Goal: Find specific page/section: Find specific page/section

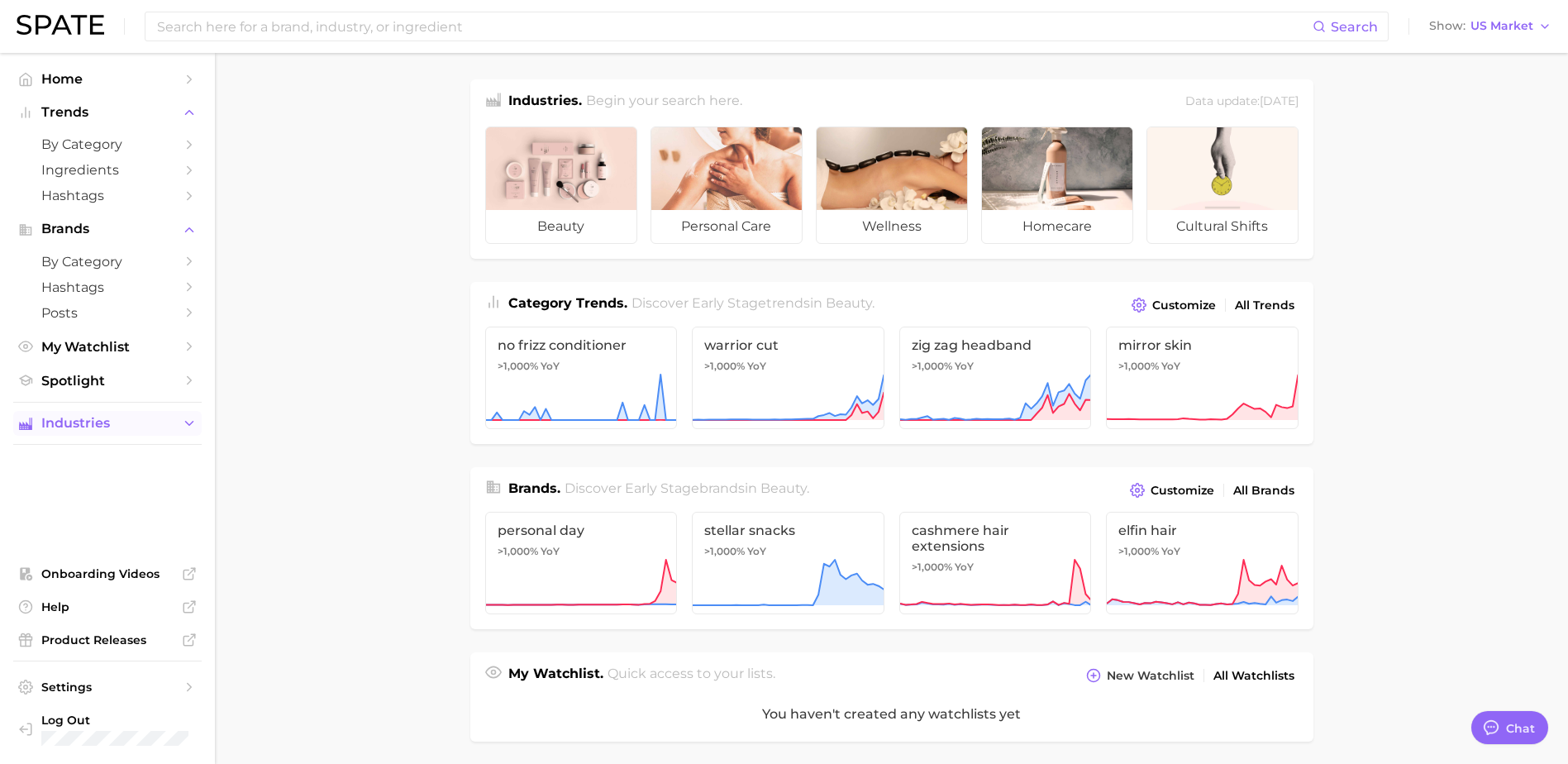
click at [141, 423] on span "Industries" at bounding box center [107, 423] width 132 height 15
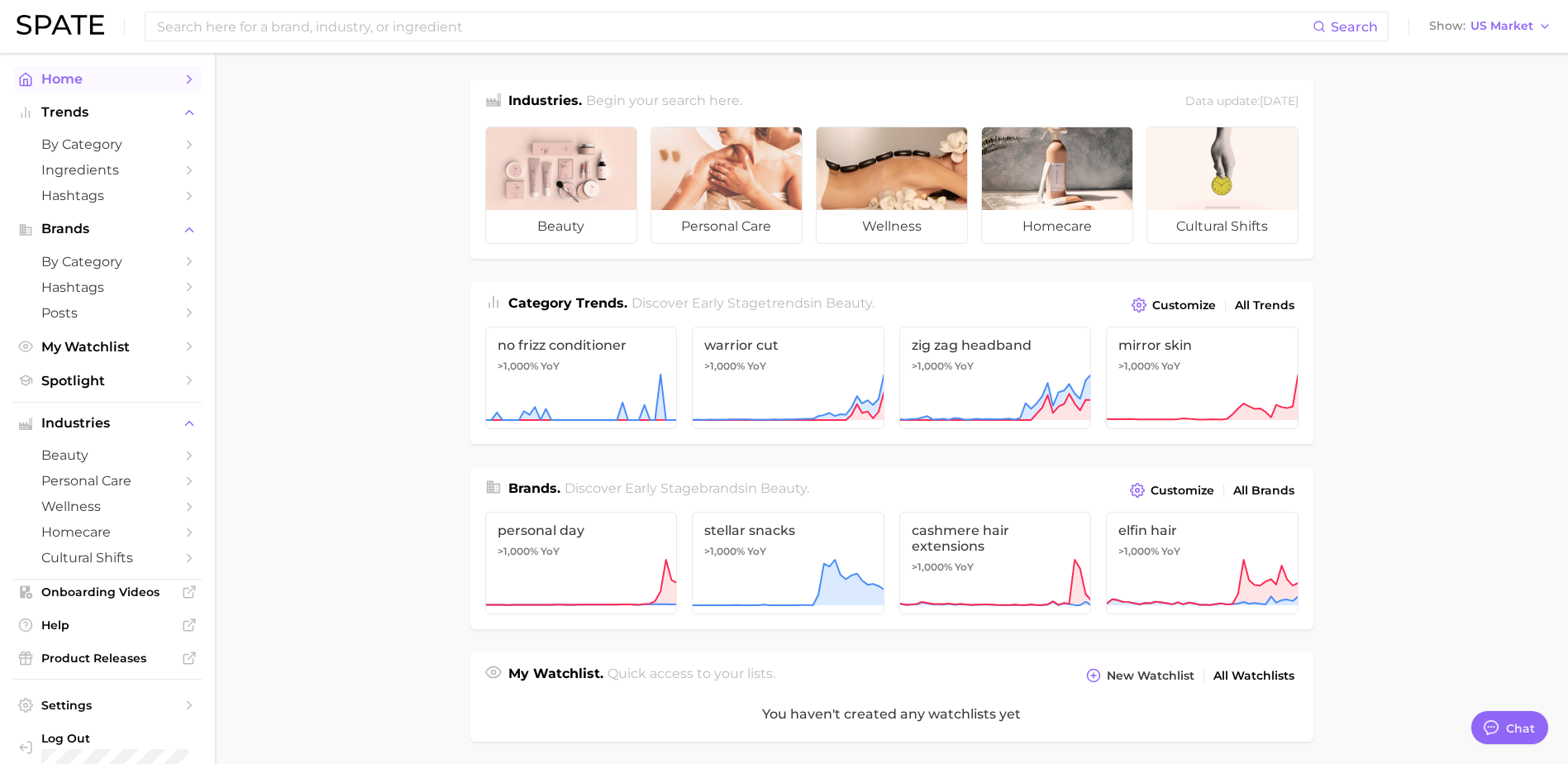
click at [71, 82] on span "Home" at bounding box center [107, 79] width 132 height 16
click at [182, 83] on icon "Sidebar" at bounding box center [189, 79] width 15 height 15
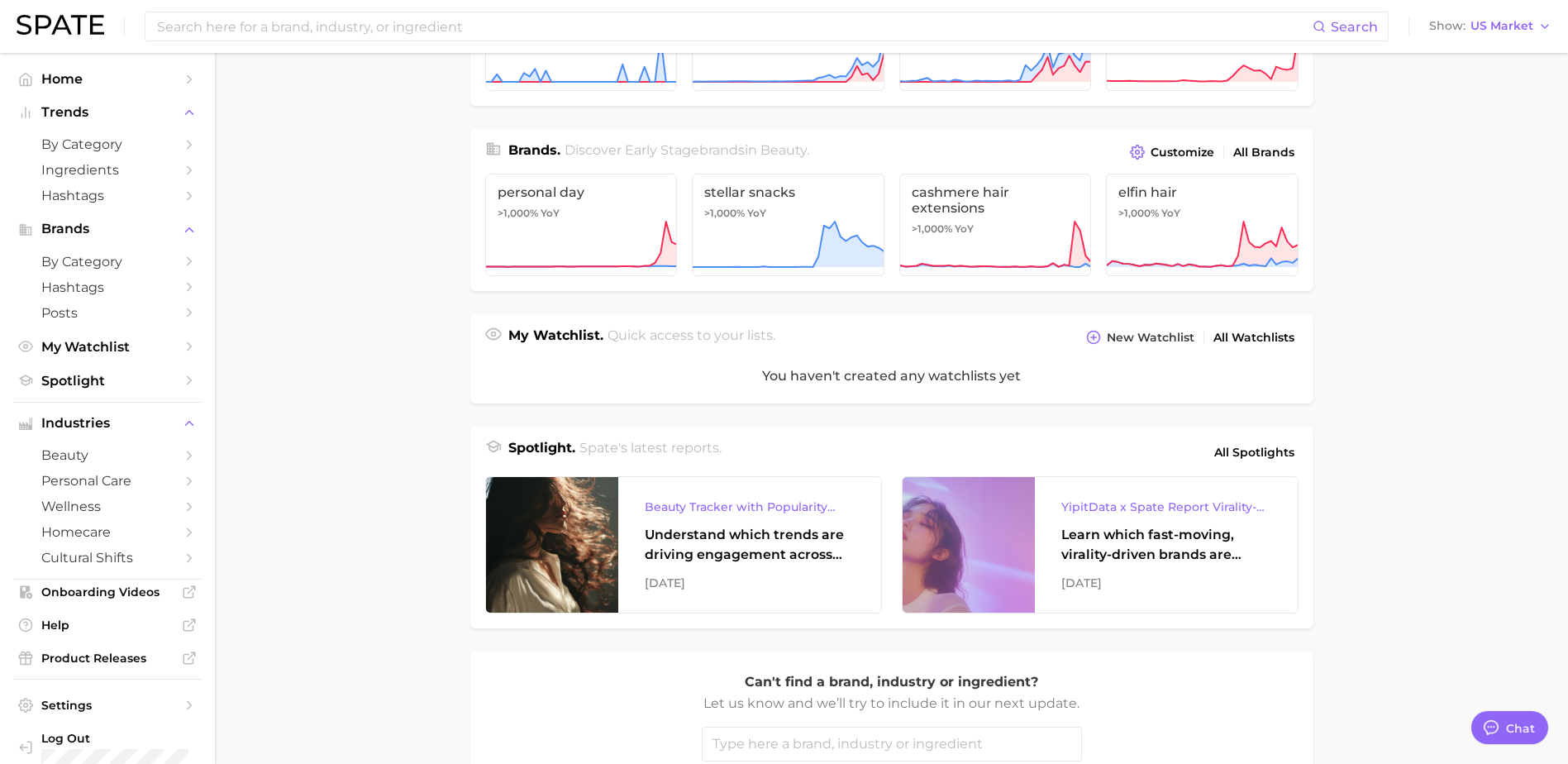
scroll to position [414, 0]
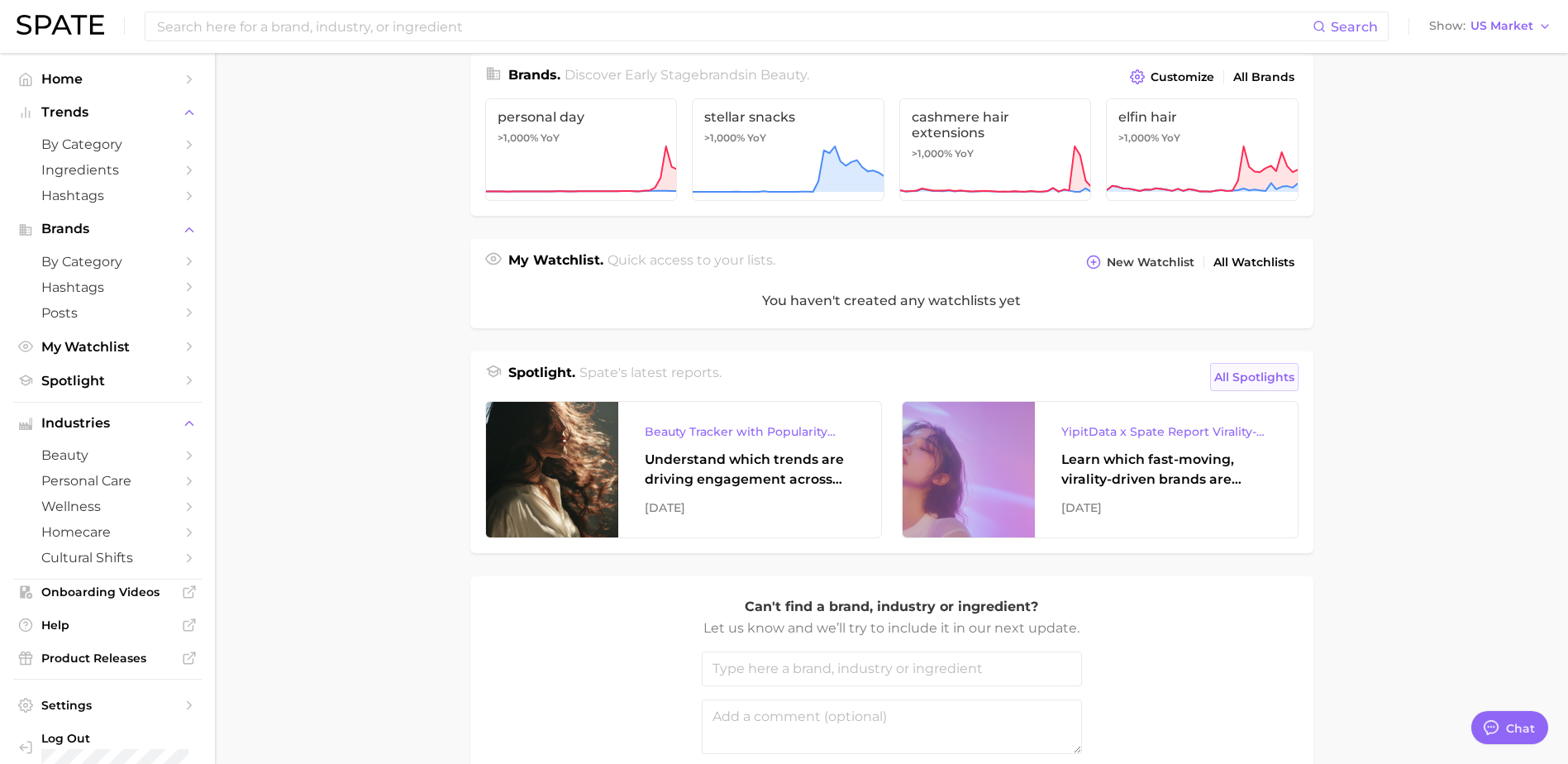
click at [1265, 378] on span "All Spotlights" at bounding box center [1254, 377] width 81 height 20
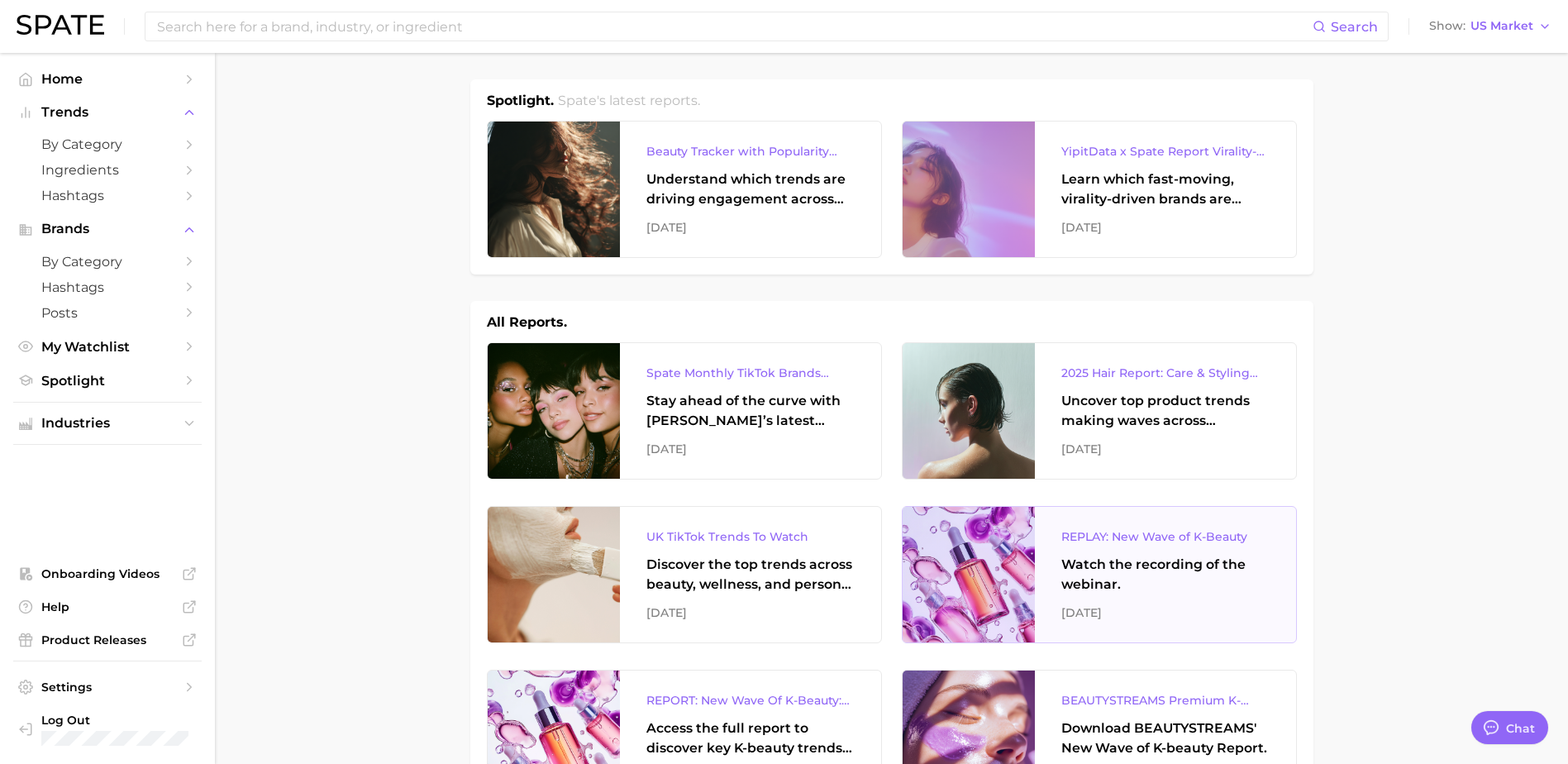
click at [1171, 536] on div "REPLAY: New Wave of K-Beauty" at bounding box center [1166, 536] width 208 height 20
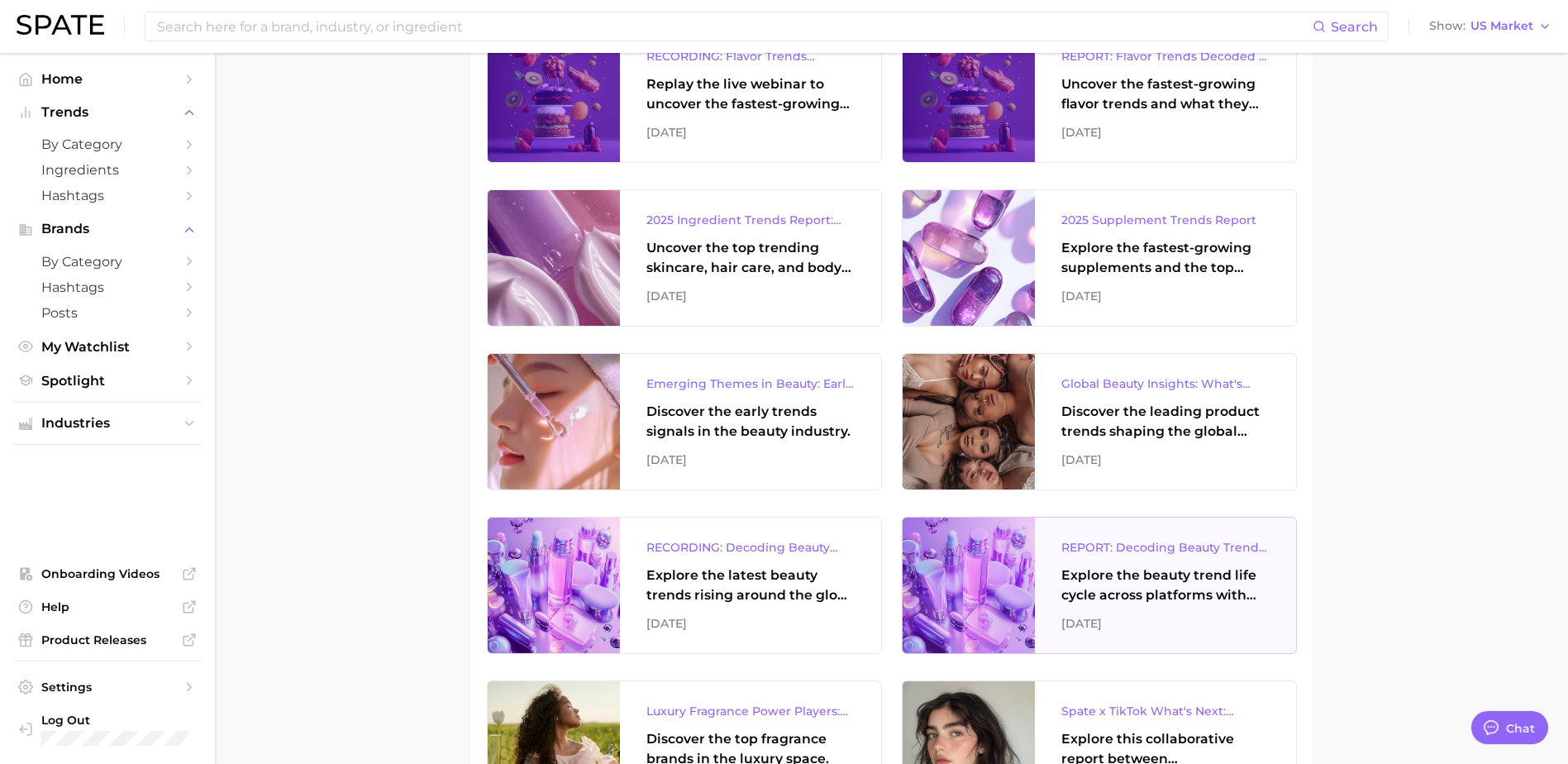
scroll to position [1157, 0]
